Goal: Transaction & Acquisition: Purchase product/service

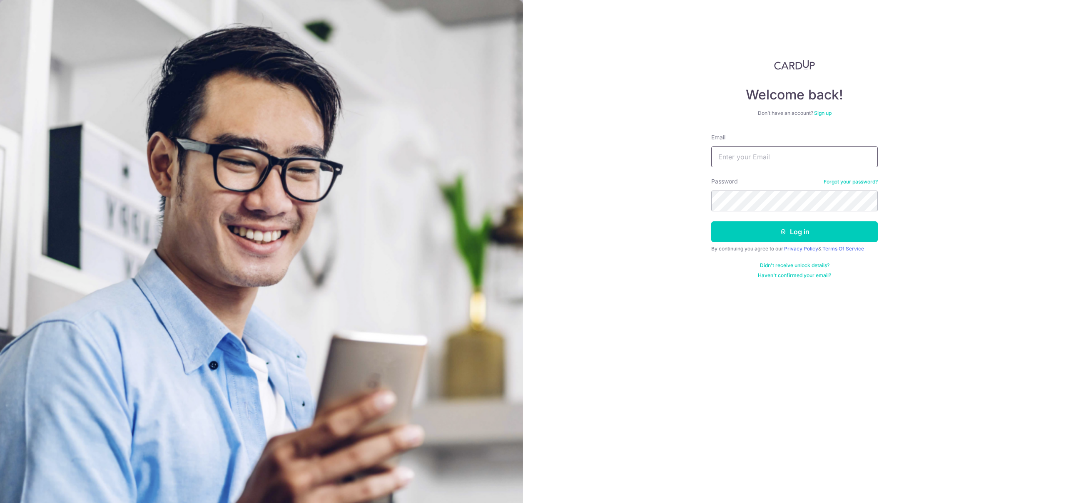
click at [793, 156] on input "Email" at bounding box center [794, 157] width 167 height 21
type input "yazadcooper@dbs.com"
click at [814, 226] on button "Log in" at bounding box center [794, 231] width 167 height 21
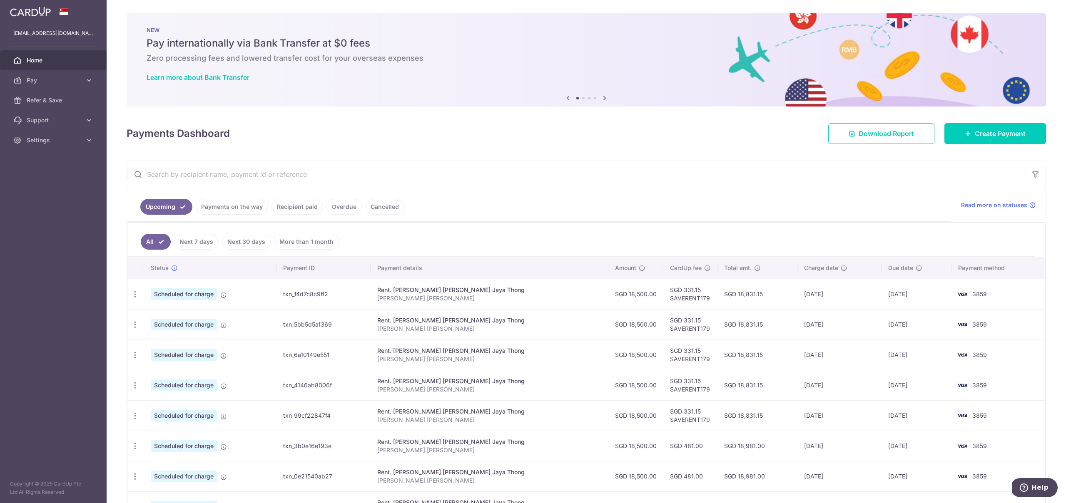
click at [239, 204] on link "Payments on the way" at bounding box center [232, 207] width 72 height 16
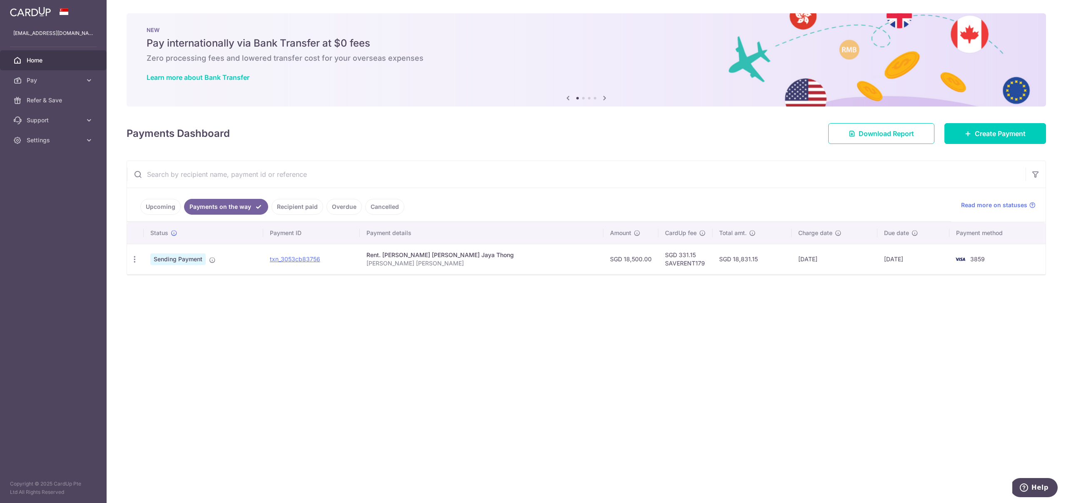
click at [167, 207] on link "Upcoming" at bounding box center [160, 207] width 40 height 16
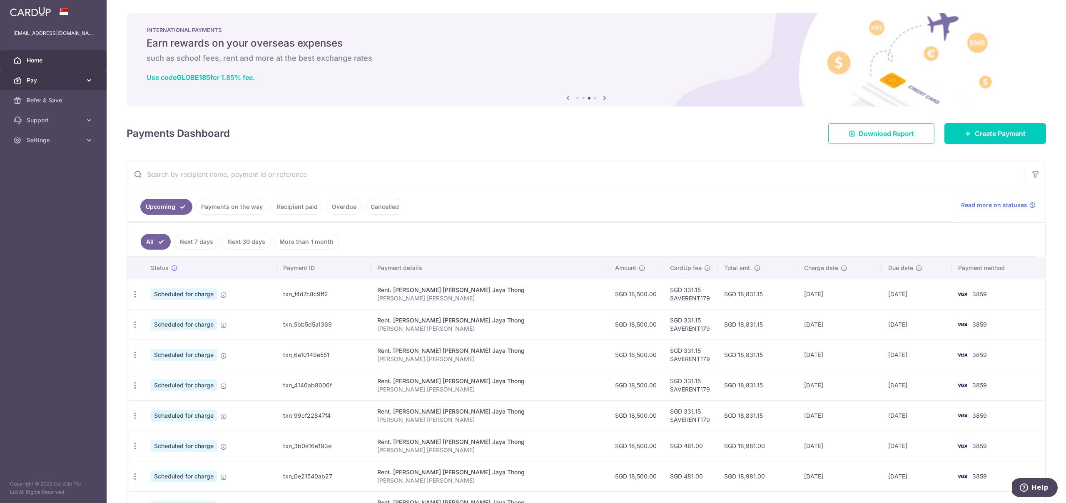
click at [89, 82] on icon at bounding box center [89, 80] width 8 height 8
click at [48, 104] on span "Payments" at bounding box center [54, 100] width 55 height 8
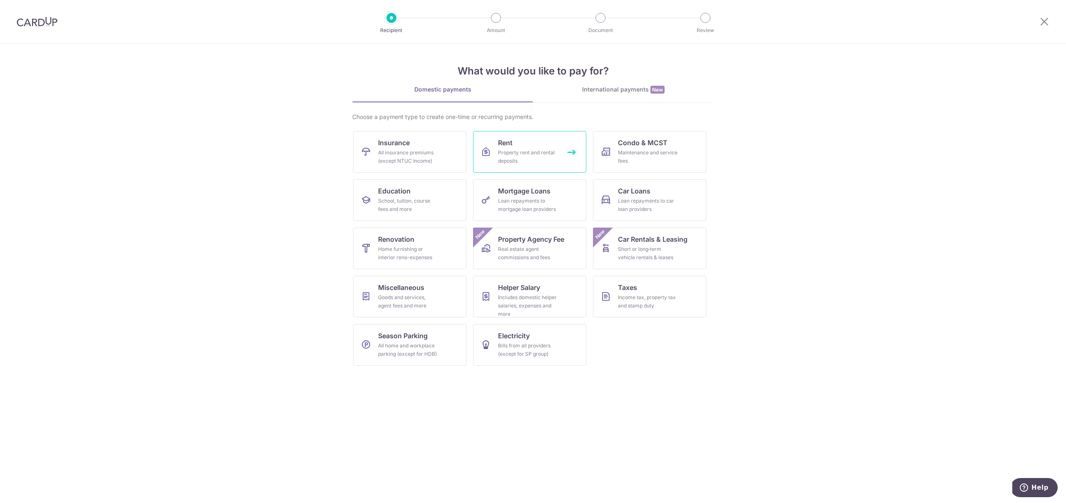
click at [532, 151] on div "Property rent and rental deposits" at bounding box center [528, 157] width 60 height 17
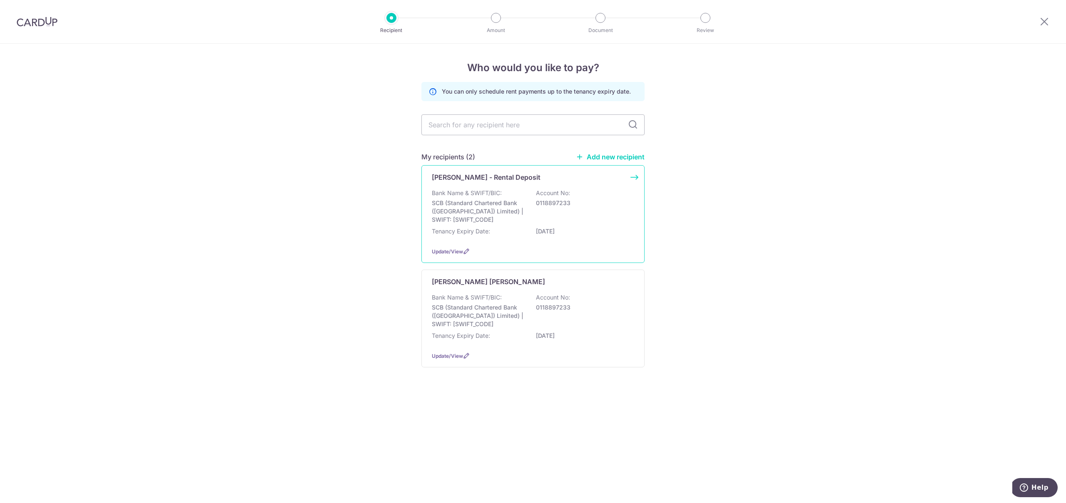
click at [634, 177] on div "Astrid Meadows - Rental Deposit Bank Name & SWIFT/BIC: SCB (Standard Chartered …" at bounding box center [532, 214] width 223 height 98
click at [457, 251] on span "Update/View" at bounding box center [447, 252] width 31 height 6
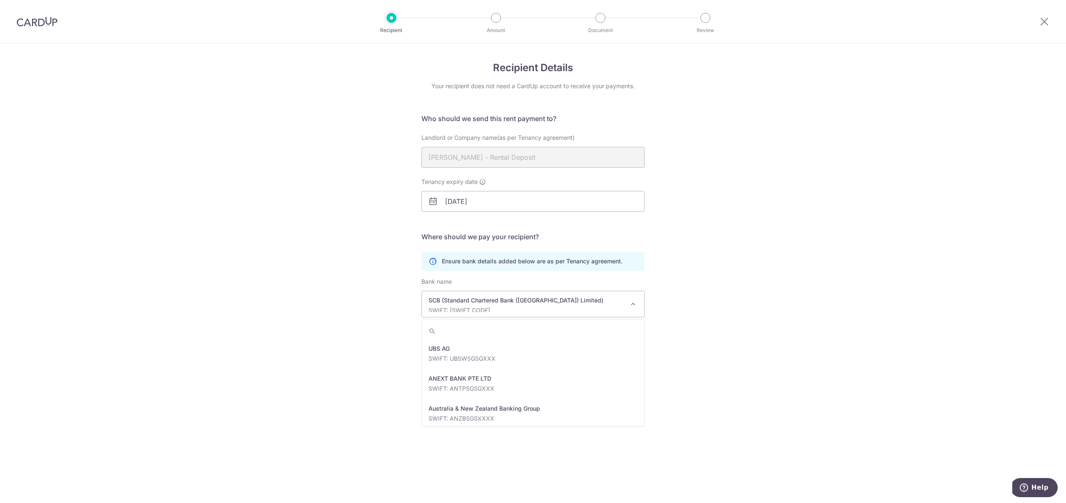
click at [633, 303] on span at bounding box center [633, 304] width 10 height 10
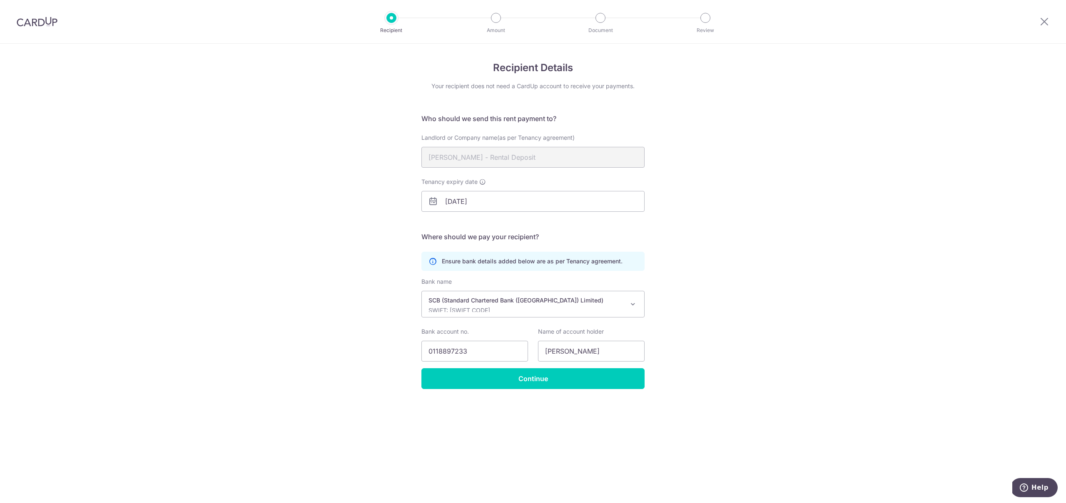
click at [379, 273] on div "Recipient Details Your recipient does not need a CardUp account to receive your…" at bounding box center [533, 274] width 1066 height 460
click at [1045, 24] on icon at bounding box center [1044, 21] width 10 height 10
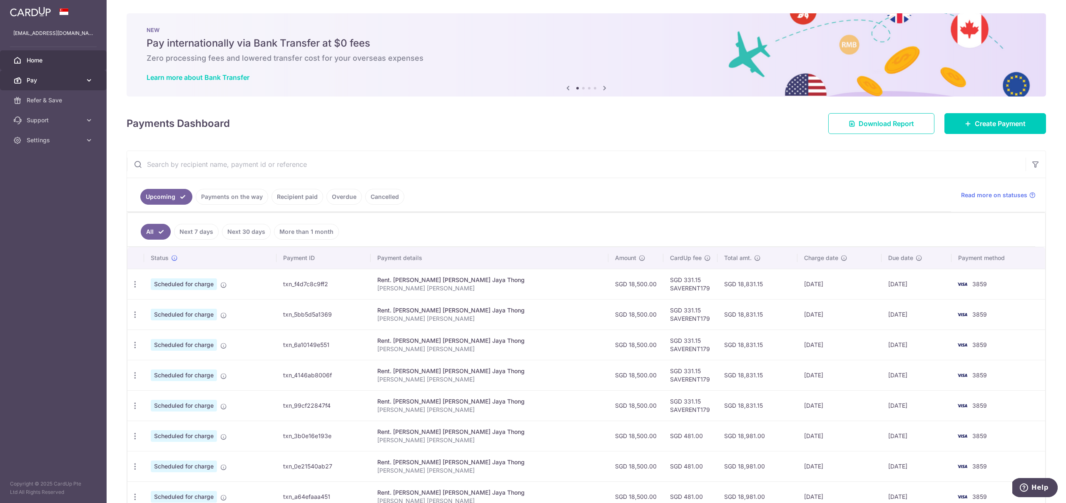
click at [88, 80] on icon at bounding box center [89, 80] width 8 height 8
click at [45, 118] on span "Recipients" at bounding box center [54, 120] width 55 height 8
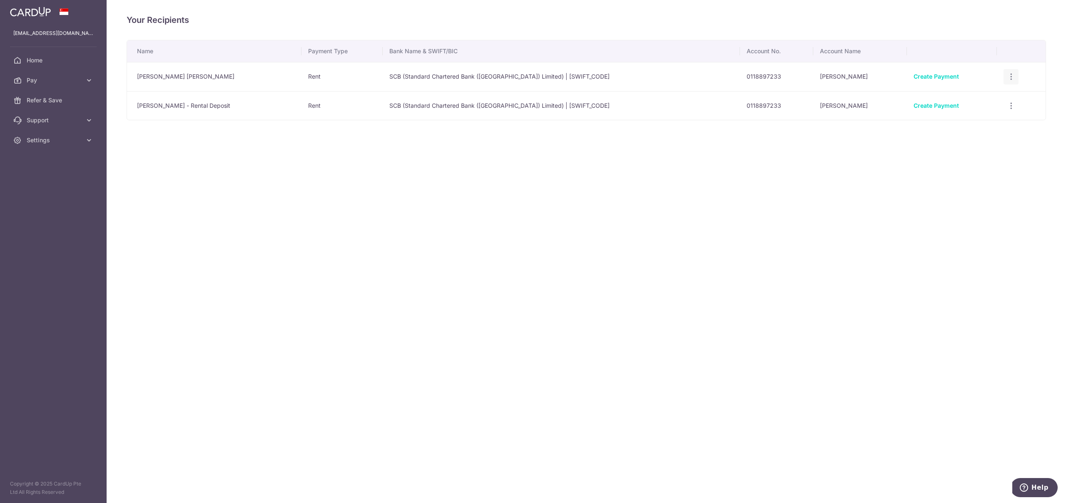
click at [1008, 76] on icon "button" at bounding box center [1011, 76] width 9 height 9
click at [969, 100] on span "View/Edit" at bounding box center [983, 100] width 57 height 10
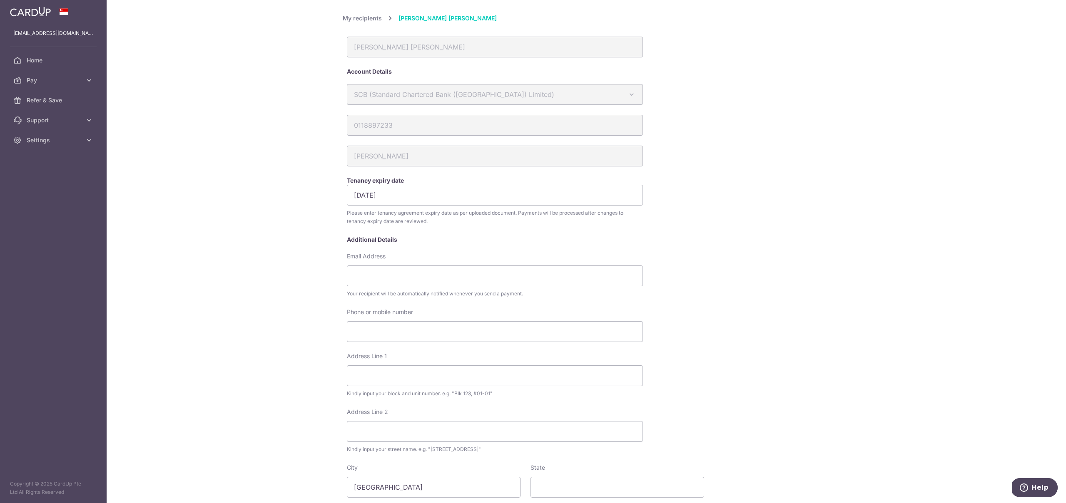
click at [370, 17] on link "My recipients" at bounding box center [362, 18] width 39 height 10
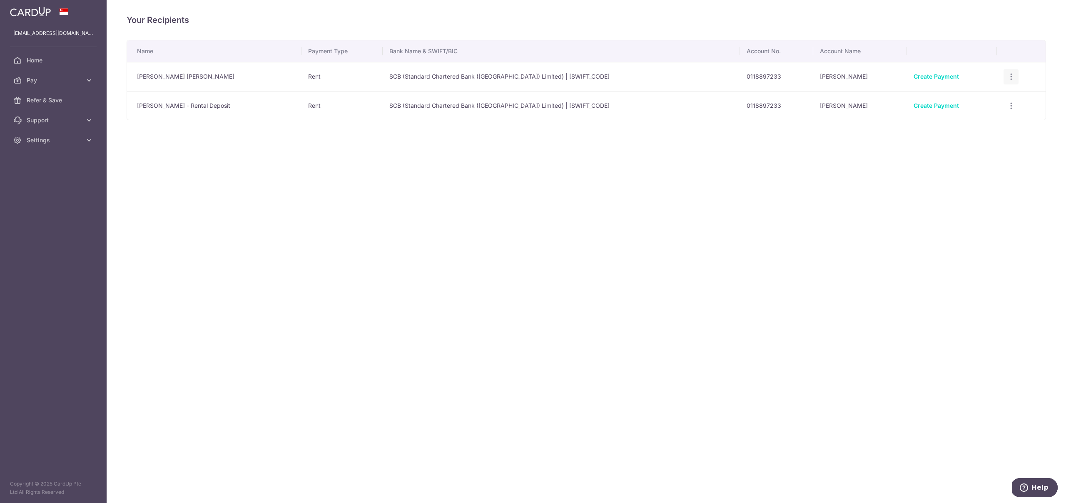
click at [1008, 76] on icon "button" at bounding box center [1011, 76] width 9 height 9
click at [974, 118] on span "Linked Payments" at bounding box center [981, 120] width 53 height 8
click at [1010, 77] on icon "button" at bounding box center [1011, 76] width 9 height 9
click at [994, 121] on span "Linked Payments" at bounding box center [981, 120] width 53 height 8
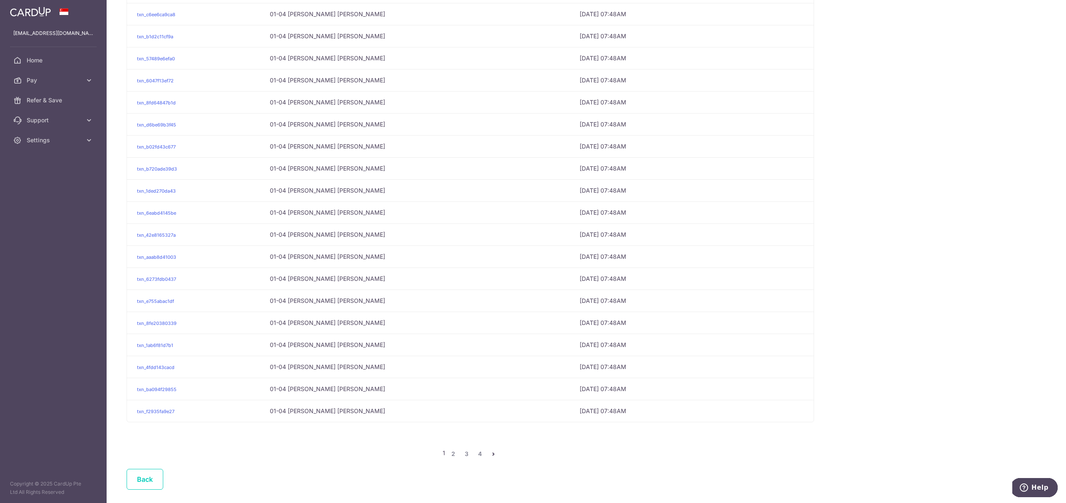
scroll to position [110, 0]
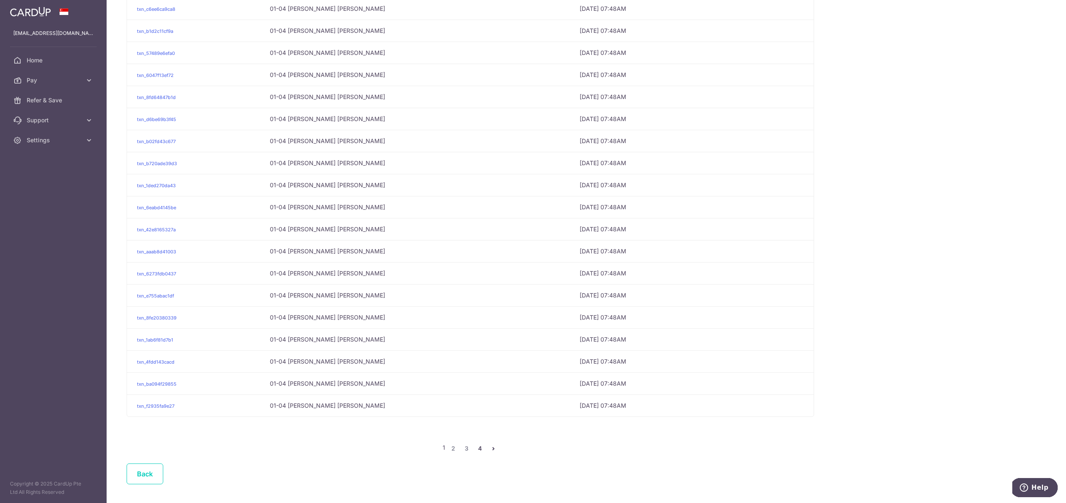
click at [480, 448] on link "4" at bounding box center [480, 449] width 10 height 10
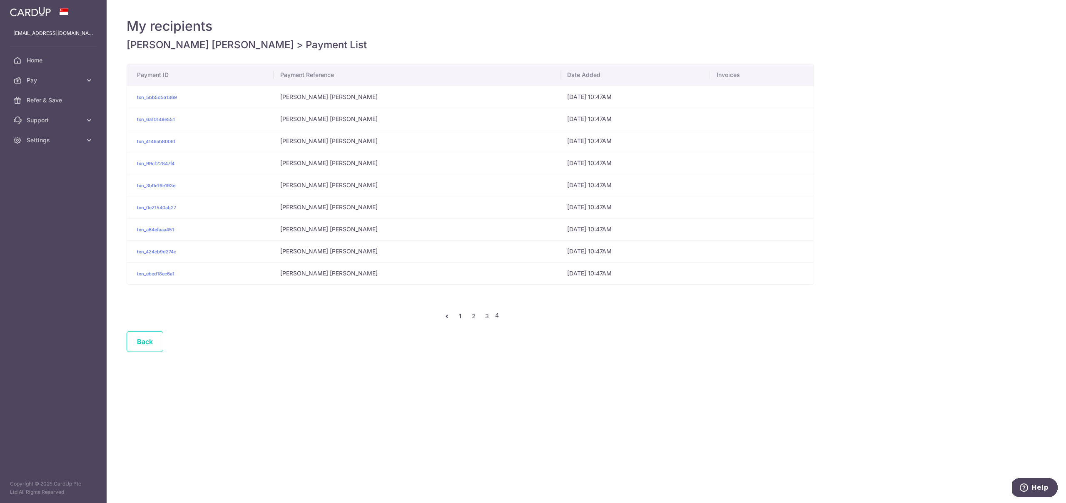
click at [460, 317] on link "1" at bounding box center [460, 316] width 10 height 10
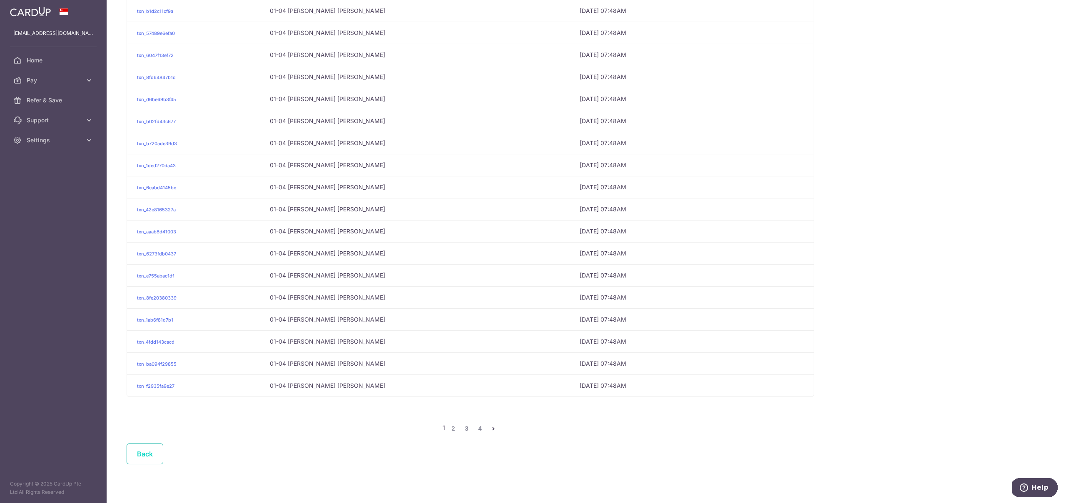
click at [153, 457] on link "Back" at bounding box center [145, 454] width 37 height 21
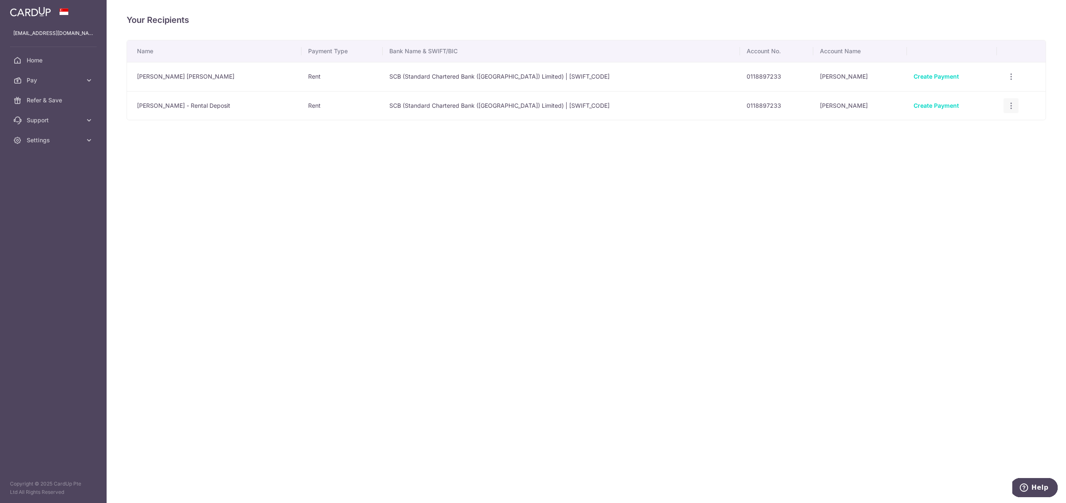
click at [1013, 106] on icon "button" at bounding box center [1011, 106] width 9 height 9
click at [982, 148] on span "Linked Payments" at bounding box center [981, 148] width 53 height 8
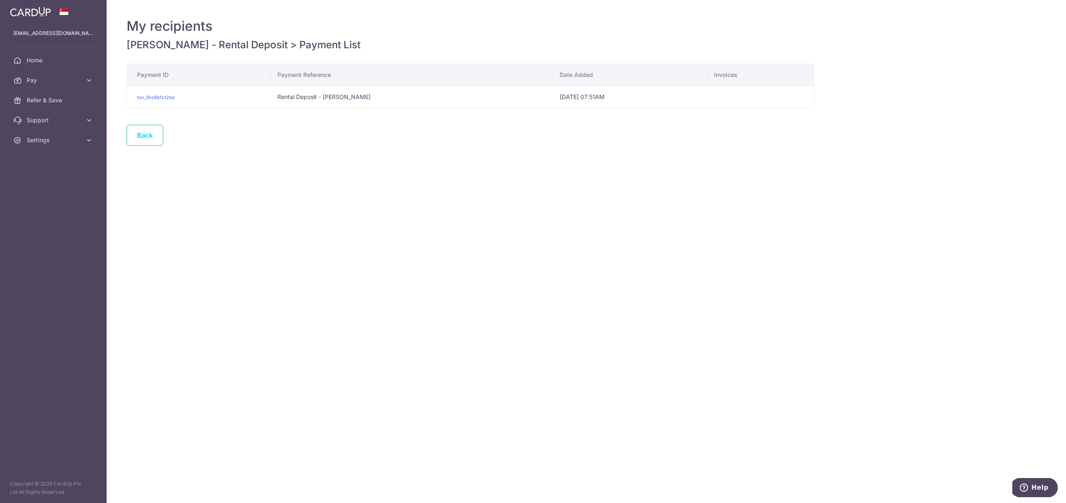
click at [139, 134] on link "Back" at bounding box center [145, 135] width 37 height 21
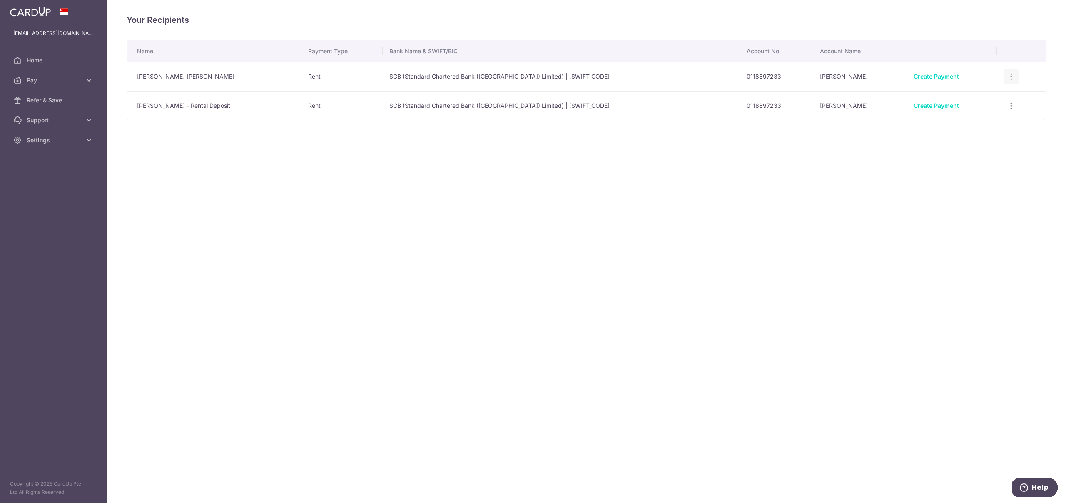
click at [1010, 77] on icon "button" at bounding box center [1011, 76] width 9 height 9
click at [972, 101] on span "View/Edit" at bounding box center [983, 100] width 57 height 10
click at [42, 81] on span "Pay" at bounding box center [54, 80] width 55 height 8
click at [57, 97] on span "Payments" at bounding box center [54, 100] width 55 height 8
click at [81, 82] on span "Pay" at bounding box center [54, 80] width 55 height 8
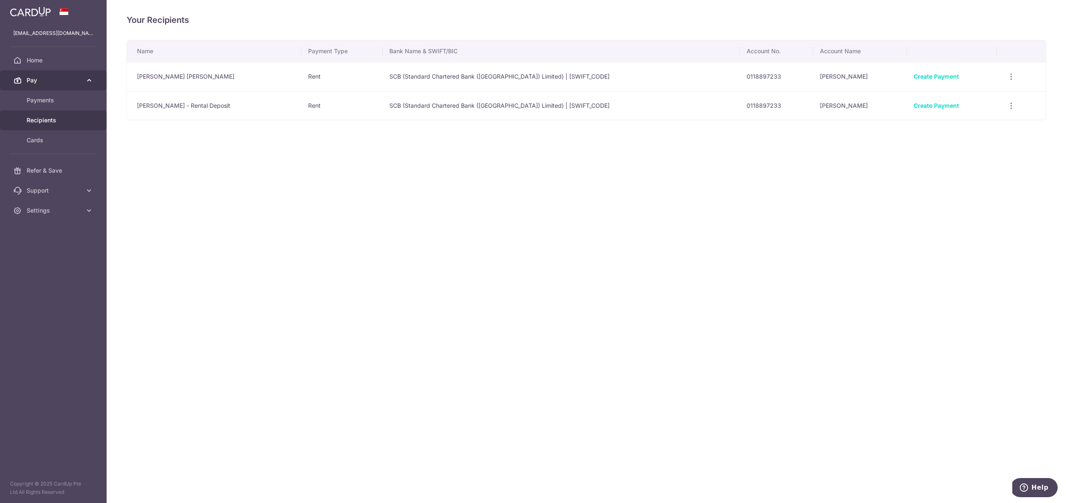
click at [30, 81] on span "Pay" at bounding box center [54, 80] width 55 height 8
click at [40, 63] on span "Home" at bounding box center [54, 60] width 55 height 8
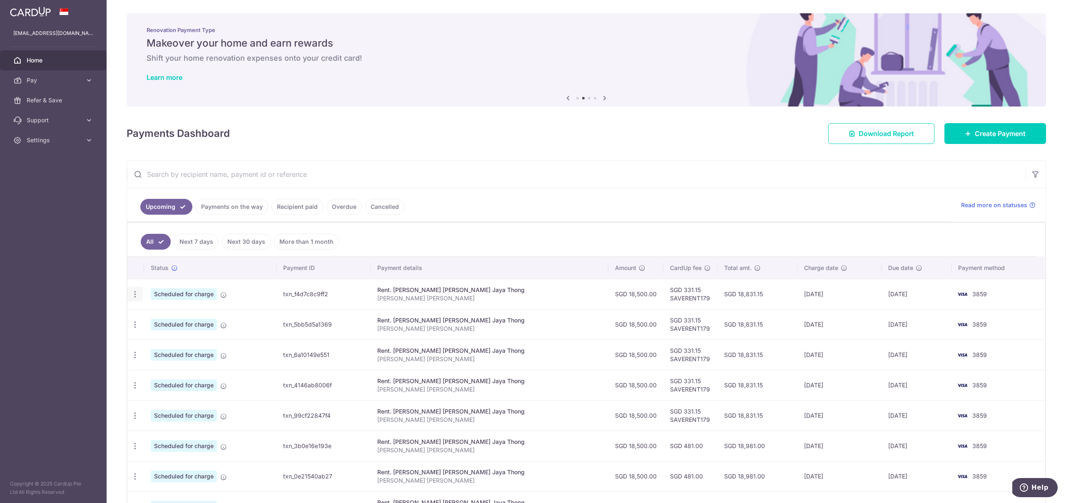
click at [134, 296] on icon "button" at bounding box center [135, 294] width 9 height 9
click at [196, 317] on span "Update payment" at bounding box center [179, 317] width 57 height 10
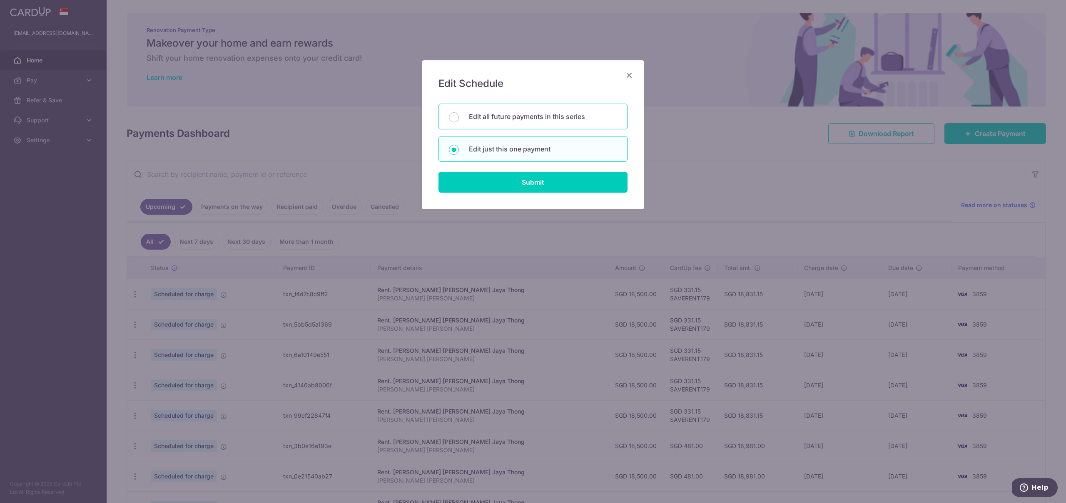
click at [539, 115] on p "Edit all future payments in this series" at bounding box center [543, 117] width 148 height 10
click at [459, 115] on input "Edit all future payments in this series" at bounding box center [454, 117] width 10 height 10
radio input "true"
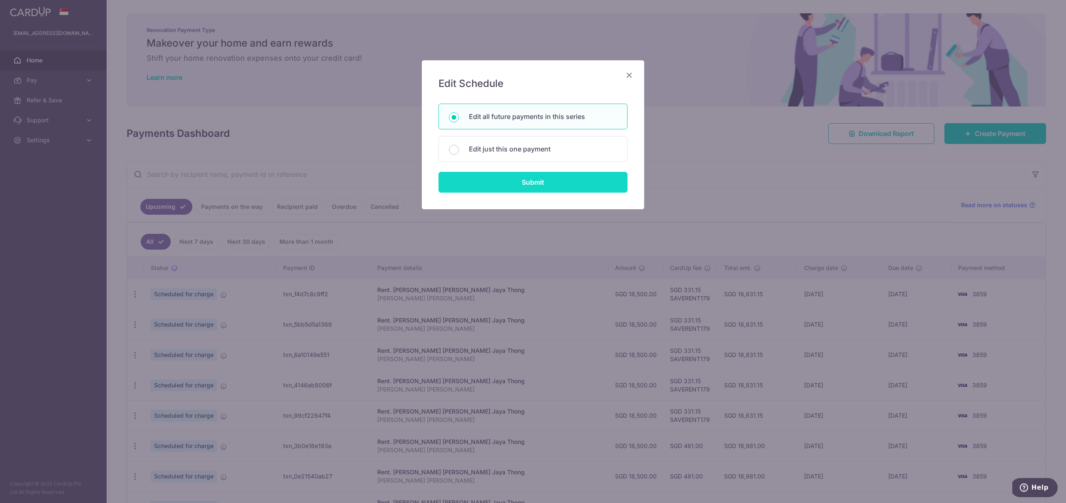
click at [547, 183] on input "Submit" at bounding box center [532, 182] width 189 height 21
radio input "true"
type input "18,500.00"
type input "Yazad Cooper Astrid Meadows"
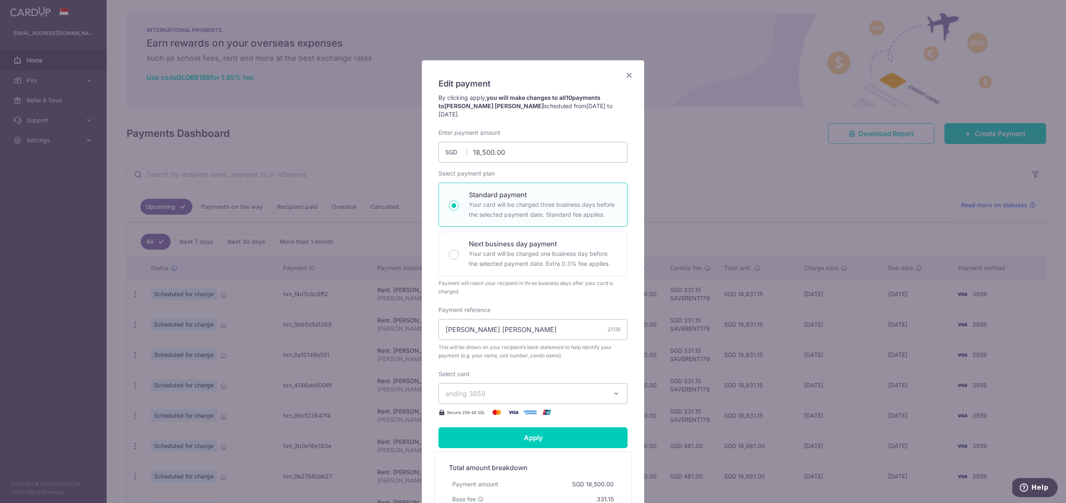
click at [627, 72] on icon "Close" at bounding box center [629, 75] width 10 height 10
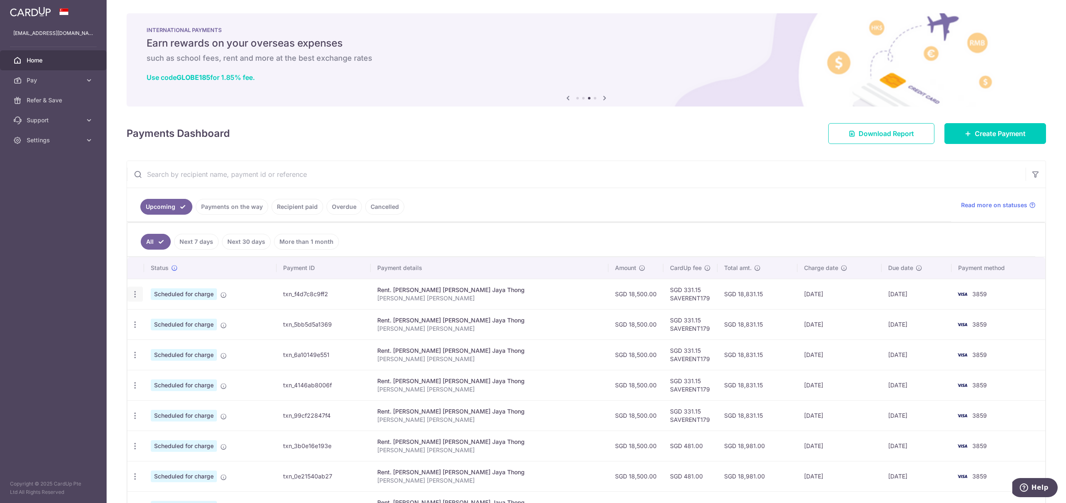
click at [135, 294] on icon "button" at bounding box center [135, 294] width 9 height 9
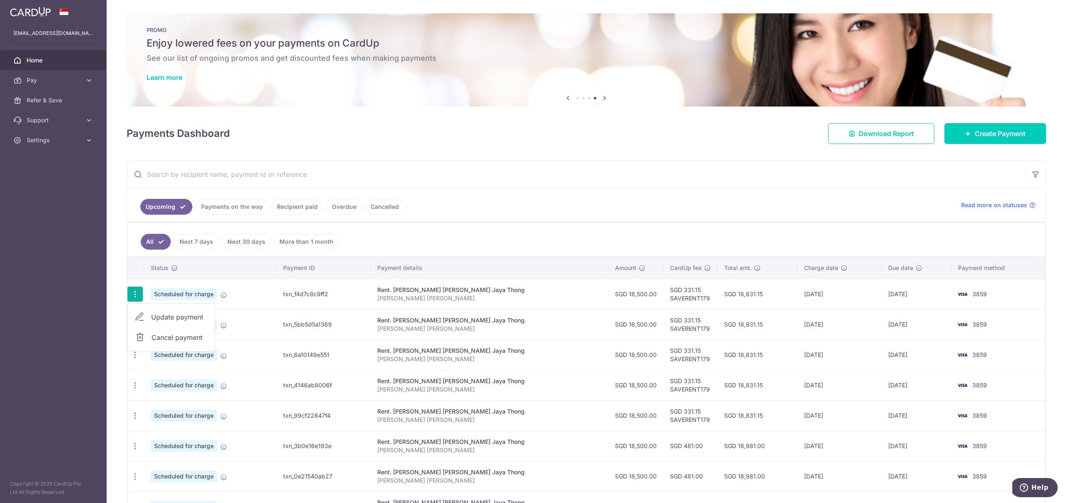
click at [455, 182] on input "text" at bounding box center [576, 174] width 898 height 27
click at [90, 78] on icon at bounding box center [89, 80] width 8 height 8
click at [54, 122] on span "Recipients" at bounding box center [54, 120] width 55 height 8
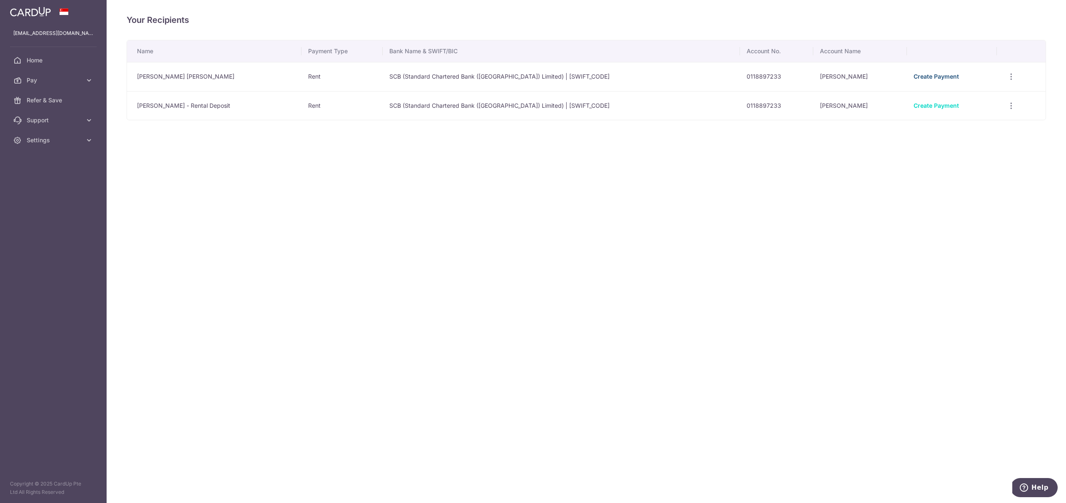
click at [921, 78] on link "Create Payment" at bounding box center [935, 76] width 45 height 7
click at [1011, 73] on icon "button" at bounding box center [1011, 76] width 9 height 9
click at [966, 99] on span "View/Edit" at bounding box center [983, 100] width 57 height 10
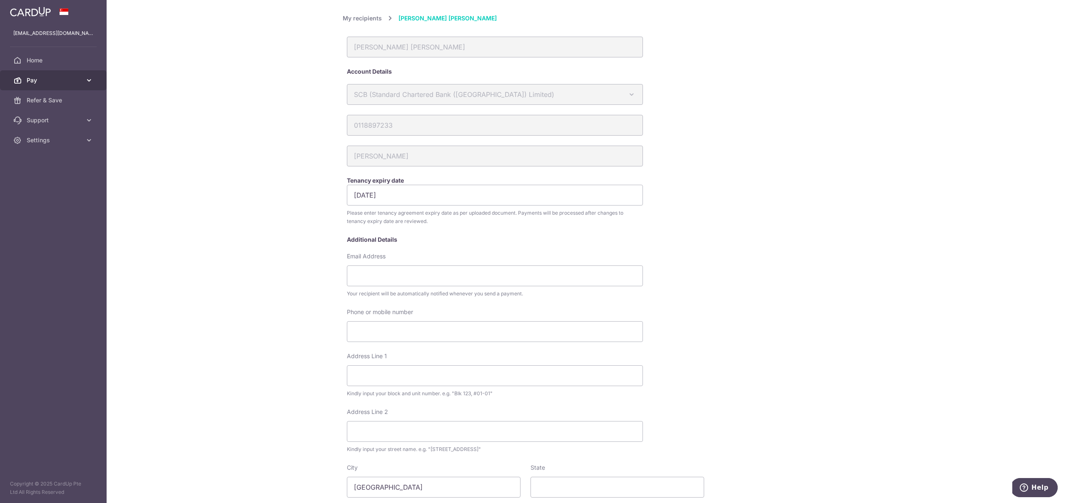
click at [39, 75] on link "Pay" at bounding box center [53, 80] width 107 height 20
click at [45, 122] on span "Recipients" at bounding box center [54, 120] width 55 height 8
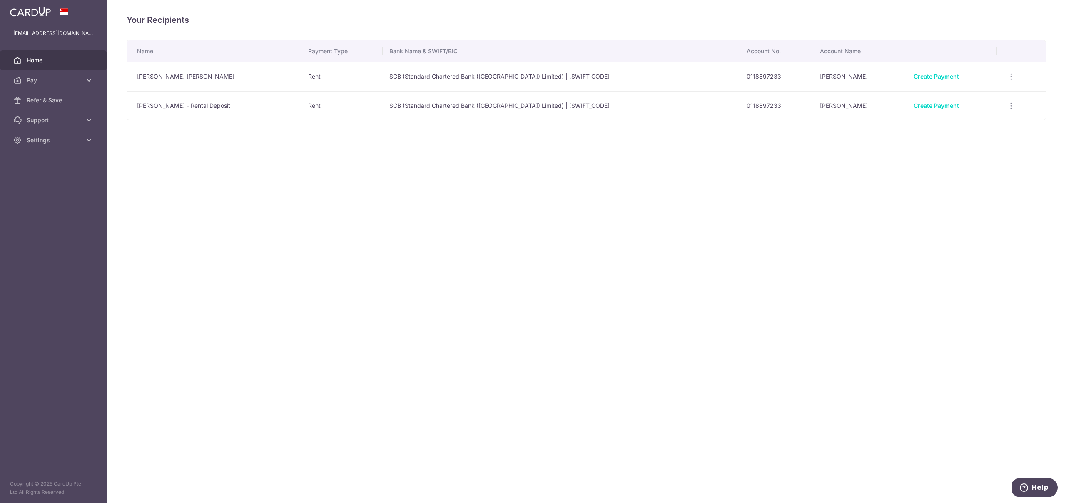
click at [45, 62] on span "Home" at bounding box center [54, 60] width 55 height 8
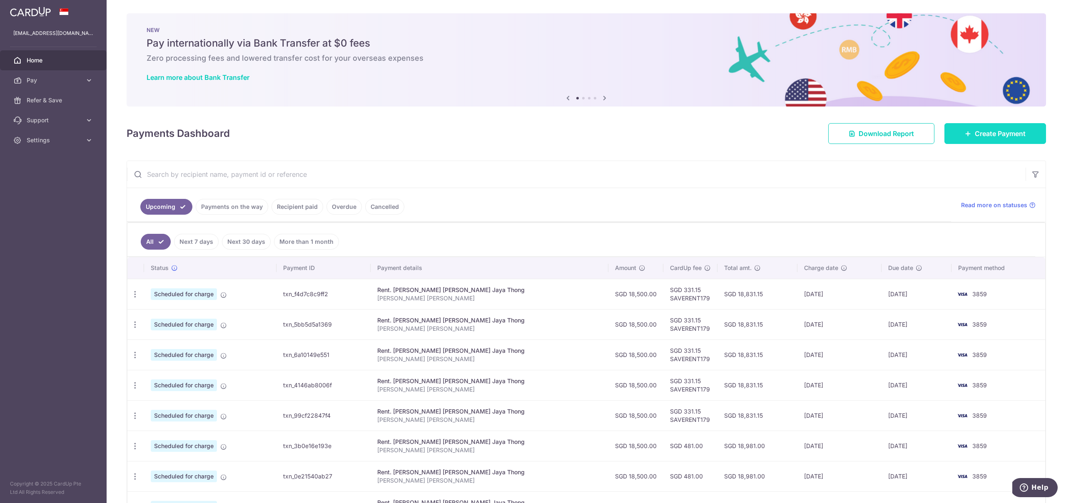
click at [995, 129] on span "Create Payment" at bounding box center [1000, 134] width 51 height 10
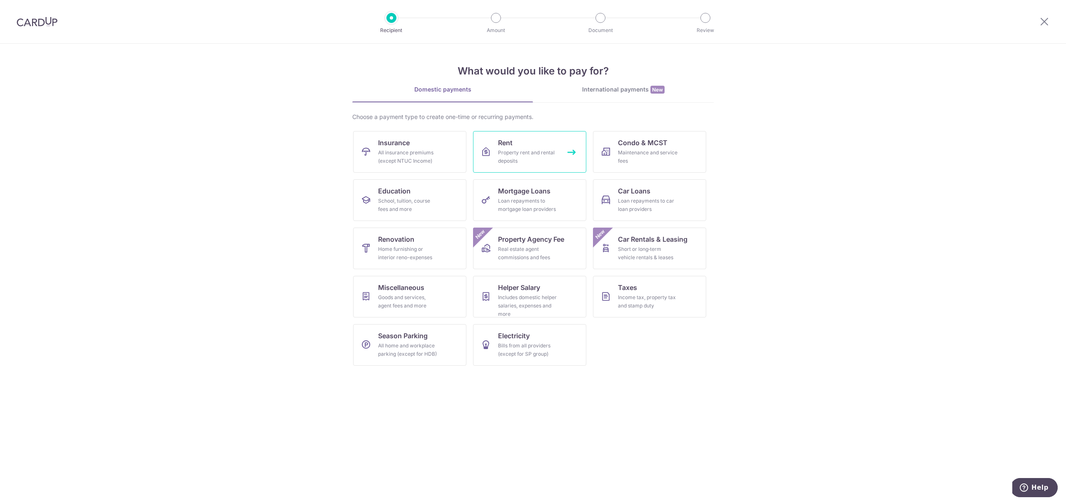
click at [539, 160] on div "Property rent and rental deposits" at bounding box center [528, 157] width 60 height 17
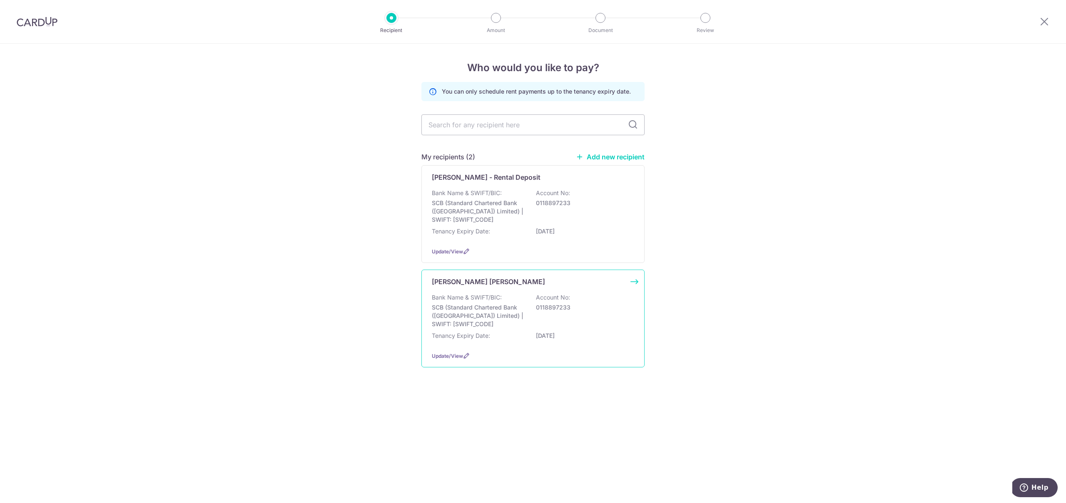
click at [496, 309] on p "SCB (Standard Chartered Bank ([GEOGRAPHIC_DATA]) Limited) | SWIFT: [SWIFT_CODE]" at bounding box center [478, 316] width 93 height 25
click at [622, 158] on link "Add new recipient" at bounding box center [610, 157] width 69 height 8
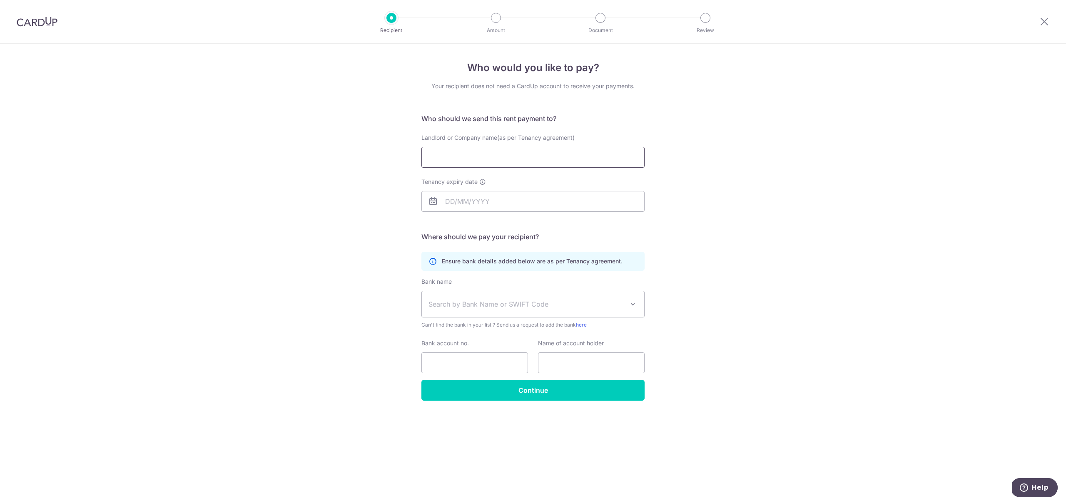
click at [489, 154] on input "Landlord or Company name(as per Tenancy agreement)" at bounding box center [532, 157] width 223 height 21
paste input "[PERSON_NAME]"
type input "[PERSON_NAME]"
click at [454, 202] on input "Tenancy expiry date" at bounding box center [532, 201] width 223 height 21
click at [516, 224] on select "2025 2026 2027 2028 2029 2030 2031 2032 2033 2034 2035" at bounding box center [507, 224] width 22 height 7
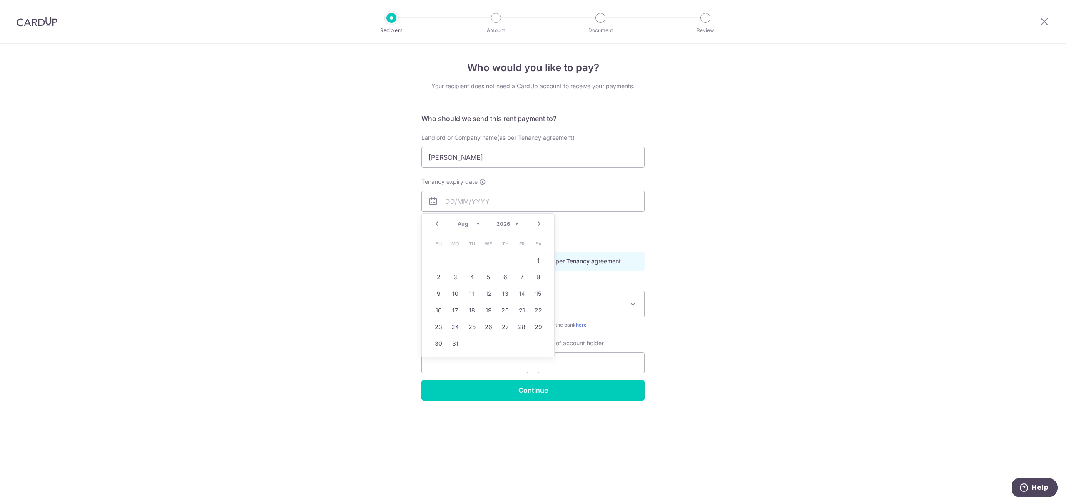
click at [435, 222] on link "Prev" at bounding box center [437, 224] width 10 height 10
click at [542, 312] on link "25" at bounding box center [538, 310] width 13 height 13
type input "[DATE]"
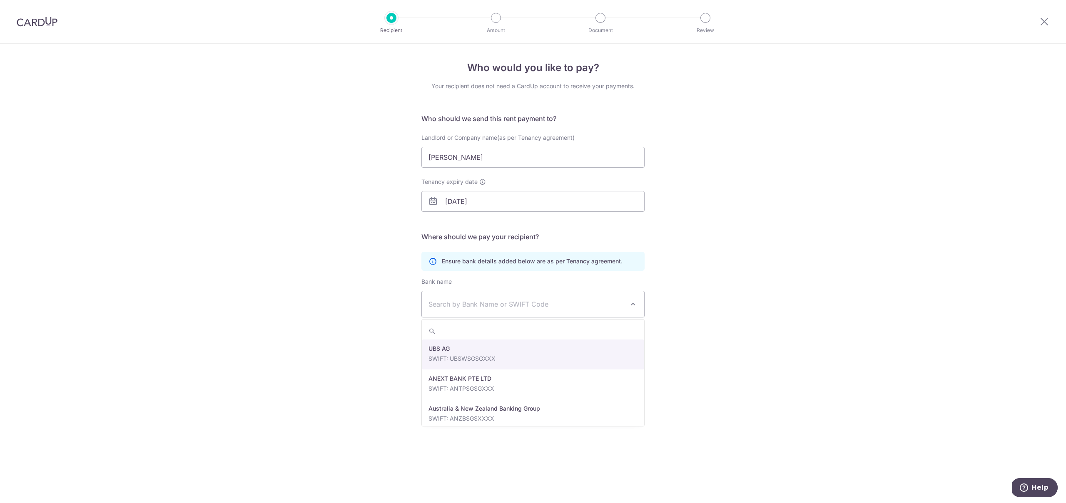
click at [552, 305] on span "Search by Bank Name or SWIFT Code" at bounding box center [526, 304] width 196 height 10
type input "o"
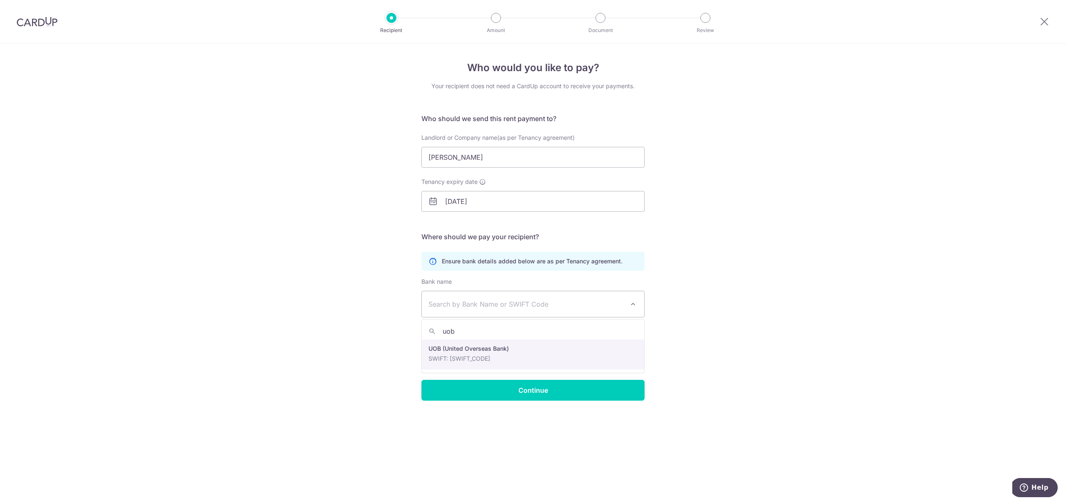
type input "uob"
select select "18"
click at [481, 362] on input "Bank account no." at bounding box center [474, 363] width 107 height 21
type input "1293084934"
click at [565, 360] on input "text" at bounding box center [591, 363] width 107 height 21
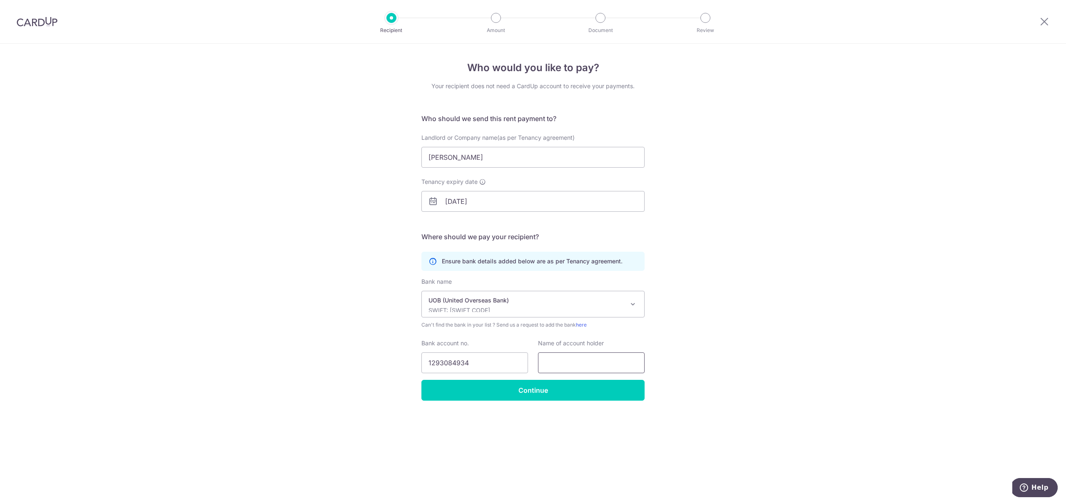
paste input "Jhony Jaya Thong"
type input "Jhony Jaya Thong"
click at [533, 395] on input "Continue" at bounding box center [532, 390] width 223 height 21
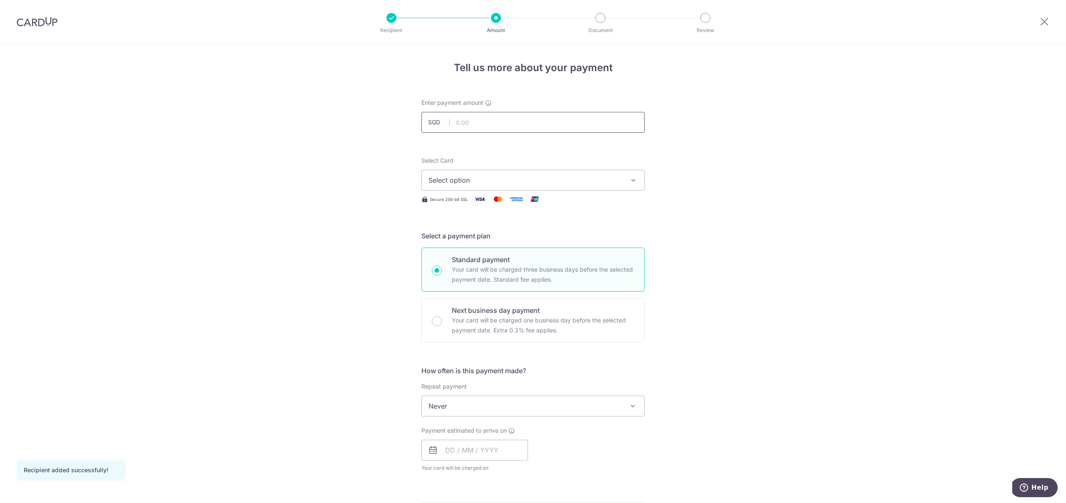
drag, startPoint x: 512, startPoint y: 124, endPoint x: 516, endPoint y: 125, distance: 4.3
click at [512, 124] on input "text" at bounding box center [532, 122] width 223 height 21
type input "18,500.00"
click at [553, 185] on span "Select option" at bounding box center [525, 180] width 194 height 10
click at [478, 241] on span "**** 3859" at bounding box center [464, 240] width 32 height 10
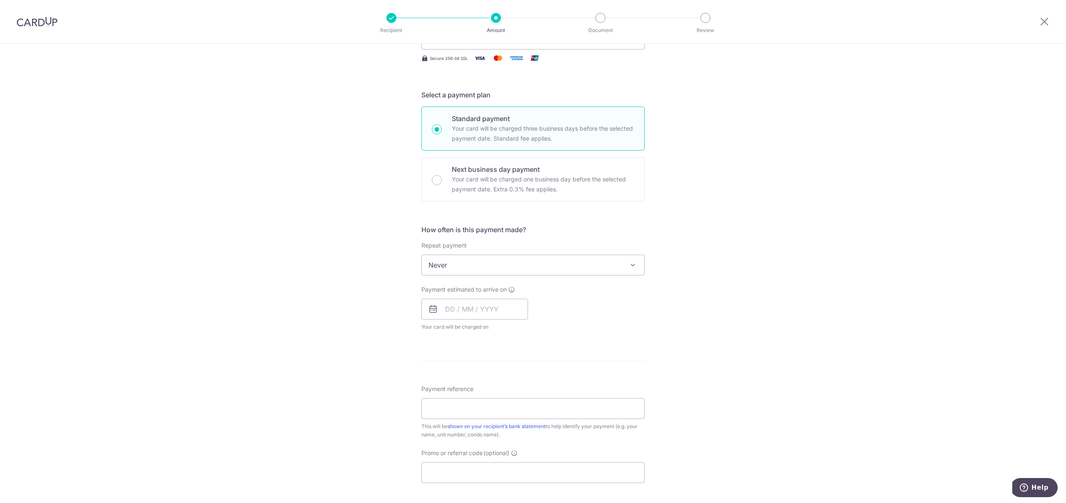
scroll to position [167, 0]
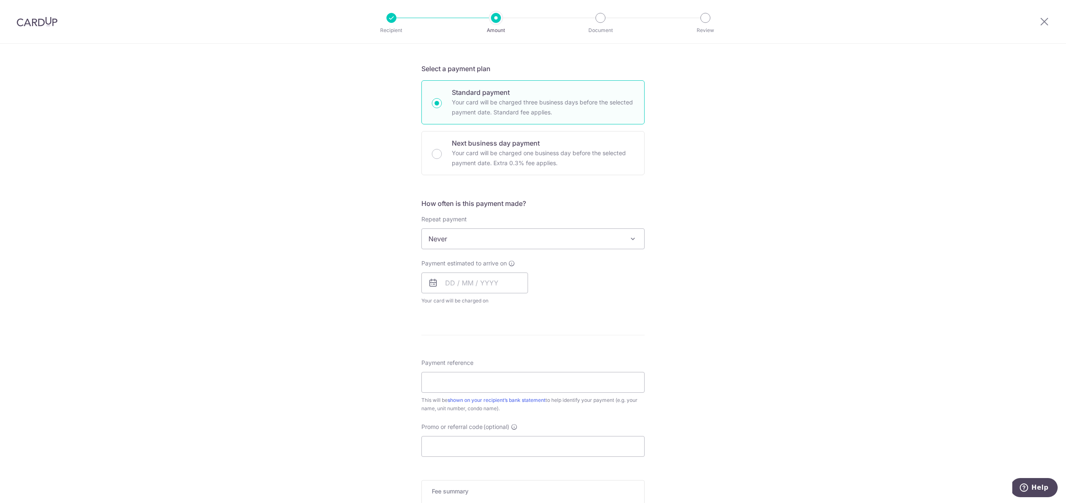
click at [478, 236] on span "Never" at bounding box center [533, 239] width 222 height 20
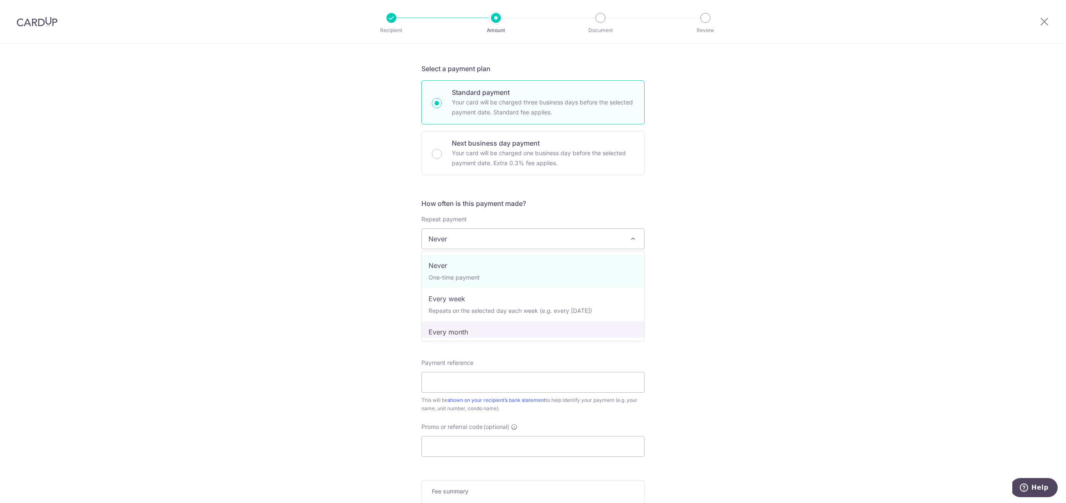
scroll to position [0, 0]
select select "3"
type input "25/07/2026"
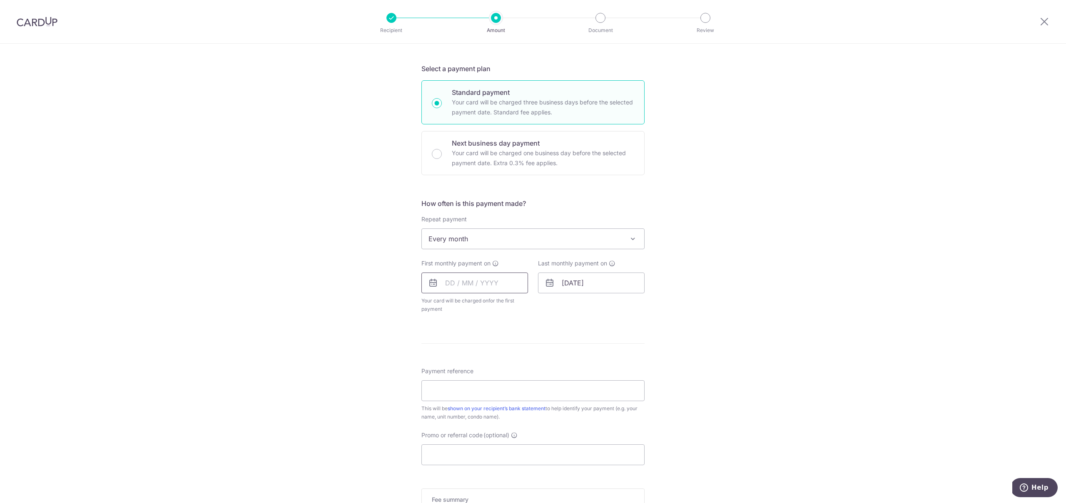
click at [455, 283] on input "text" at bounding box center [474, 283] width 107 height 21
click at [508, 393] on link "25" at bounding box center [504, 392] width 13 height 13
type input "25/09/2025"
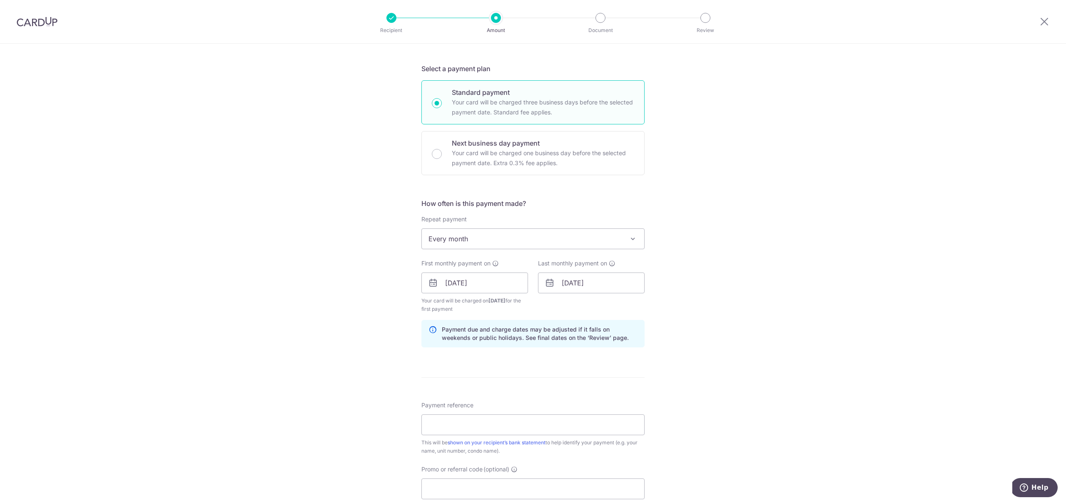
click at [717, 305] on div "Tell us more about your payment Enter payment amount SGD 18,500.00 18500.00 Rec…" at bounding box center [533, 274] width 1066 height 796
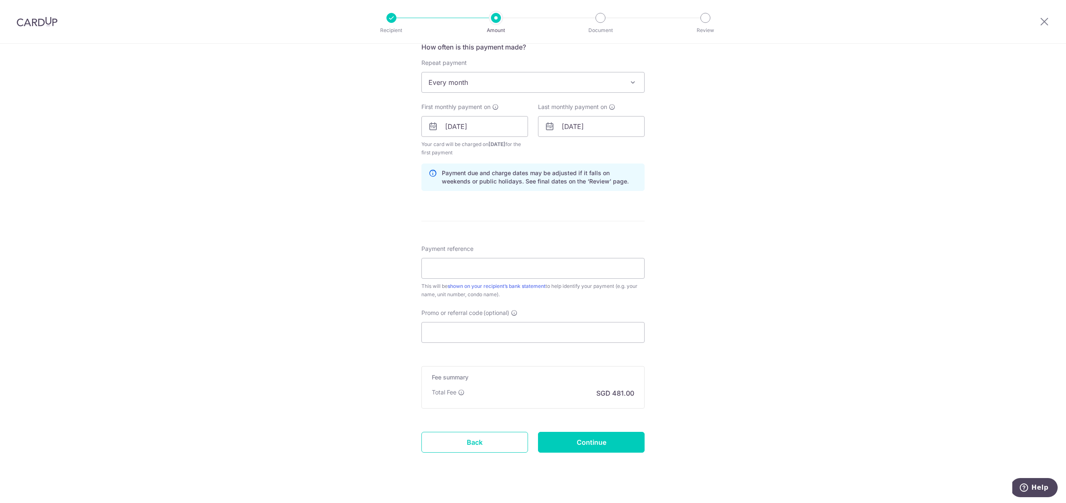
scroll to position [328, 0]
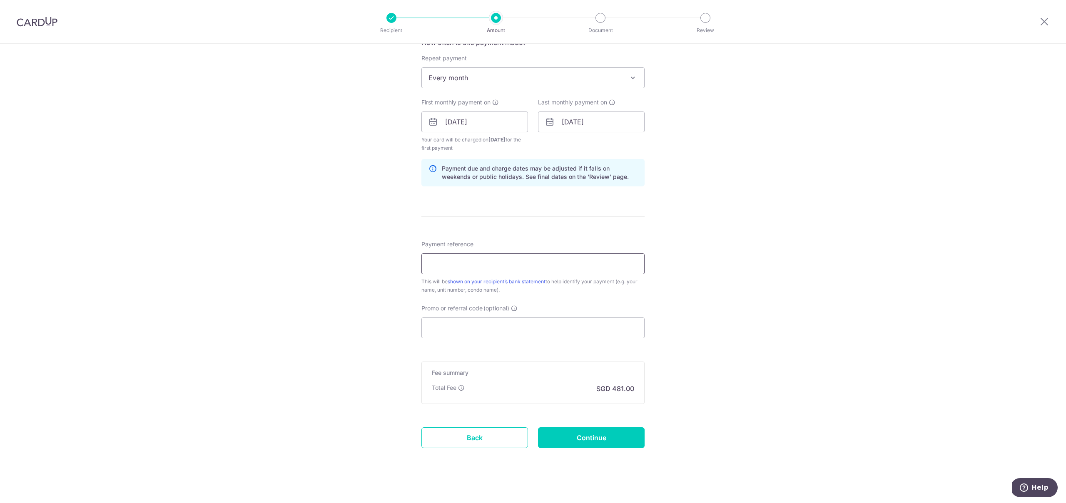
click at [445, 262] on input "Payment reference" at bounding box center [532, 264] width 223 height 21
type input "Astrid Meadows 01-04 Rent Payment"
click at [473, 326] on input "Promo or referral code (optional)" at bounding box center [532, 328] width 223 height 21
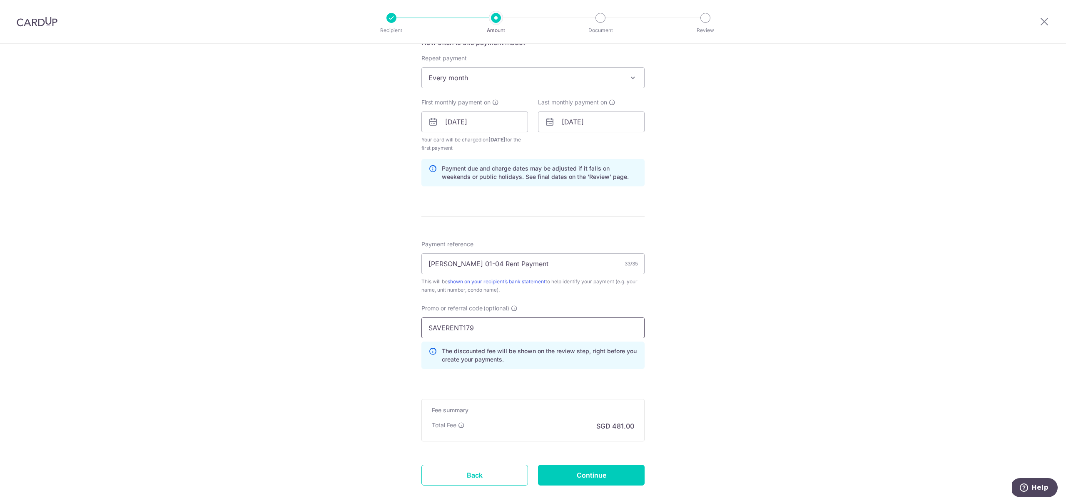
type input "SAVERENT179"
click at [680, 323] on div "Tell us more about your payment Enter payment amount SGD 18,500.00 18500.00 Rec…" at bounding box center [533, 131] width 1066 height 833
drag, startPoint x: 479, startPoint y: 328, endPoint x: 372, endPoint y: 325, distance: 106.6
click at [372, 325] on div "Tell us more about your payment Enter payment amount SGD 18,500.00 18500.00 Rec…" at bounding box center [533, 131] width 1066 height 833
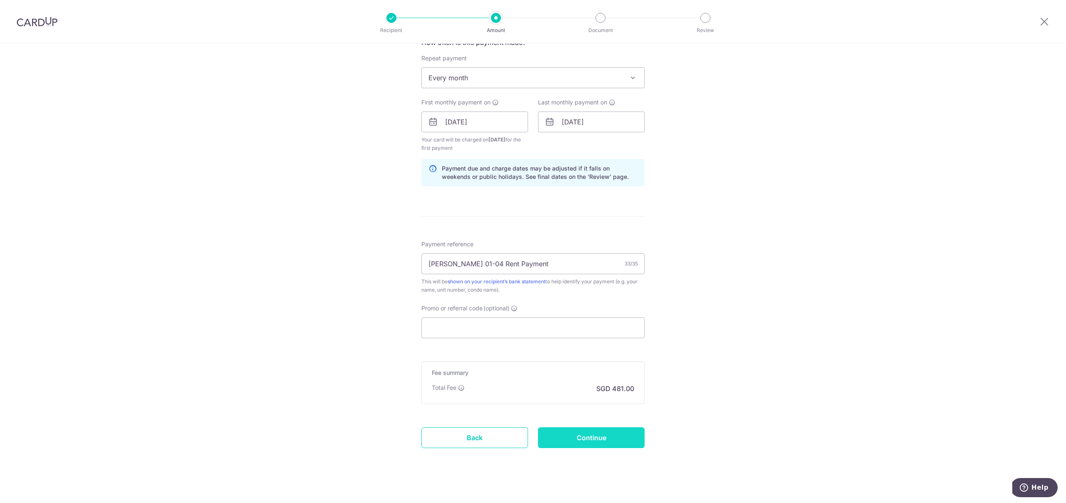
click at [599, 439] on input "Continue" at bounding box center [591, 438] width 107 height 21
type input "Create Schedule"
